Goal: Transaction & Acquisition: Book appointment/travel/reservation

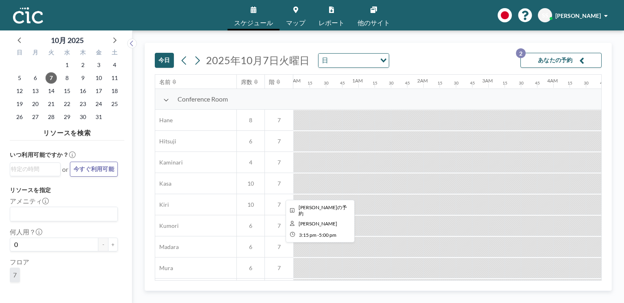
scroll to position [333, 1023]
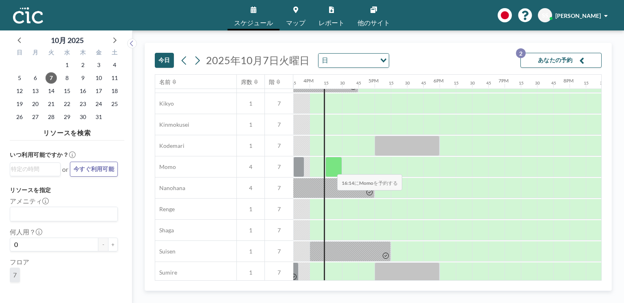
click at [331, 169] on div at bounding box center [333, 167] width 17 height 20
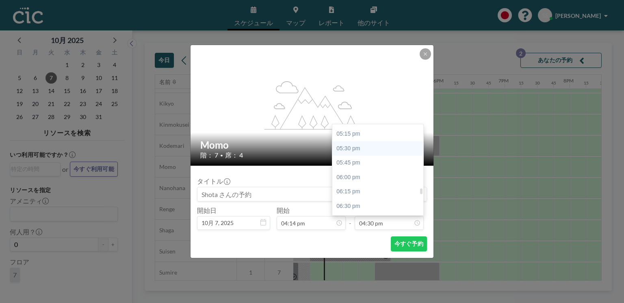
scroll to position [1009, 0]
click at [369, 181] on div "06:15 pm" at bounding box center [378, 178] width 93 height 15
type input "06:15 pm"
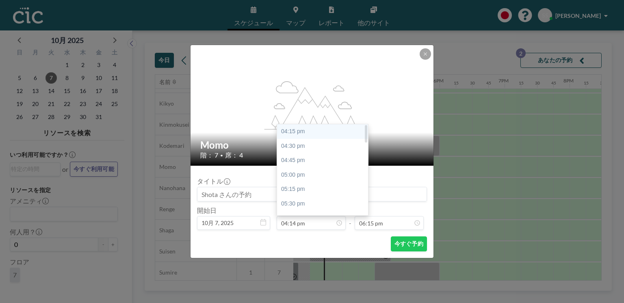
click at [302, 134] on div "04:15 pm" at bounding box center [323, 131] width 93 height 15
type input "04:15 pm"
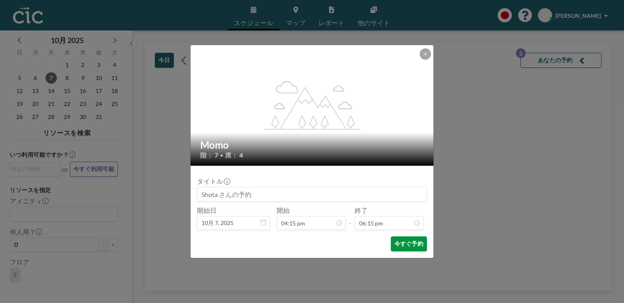
click at [406, 250] on button "今すぐ予約" at bounding box center [409, 243] width 36 height 15
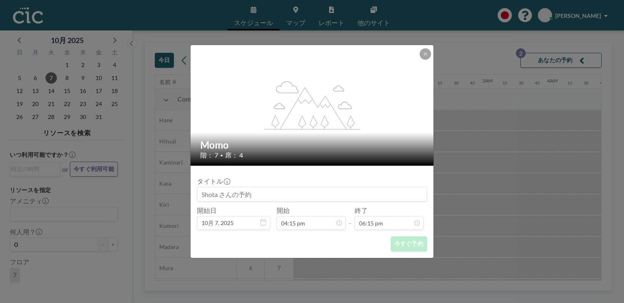
scroll to position [0, 1040]
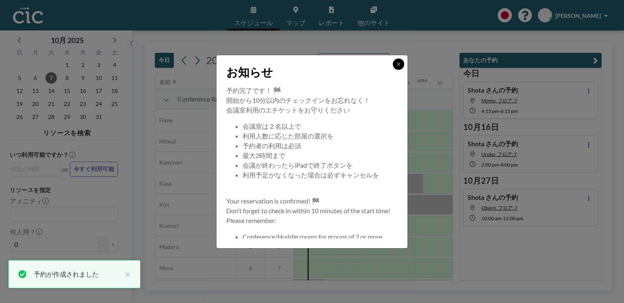
click at [397, 69] on button at bounding box center [398, 63] width 11 height 11
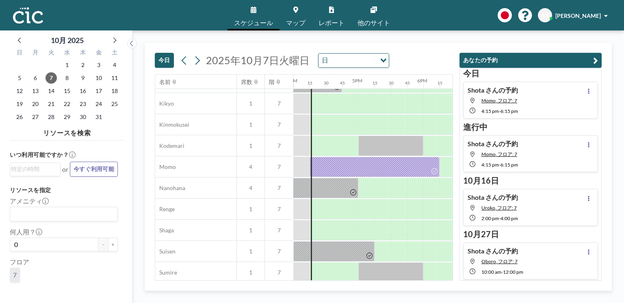
scroll to position [333, 1040]
